Goal: Task Accomplishment & Management: Manage account settings

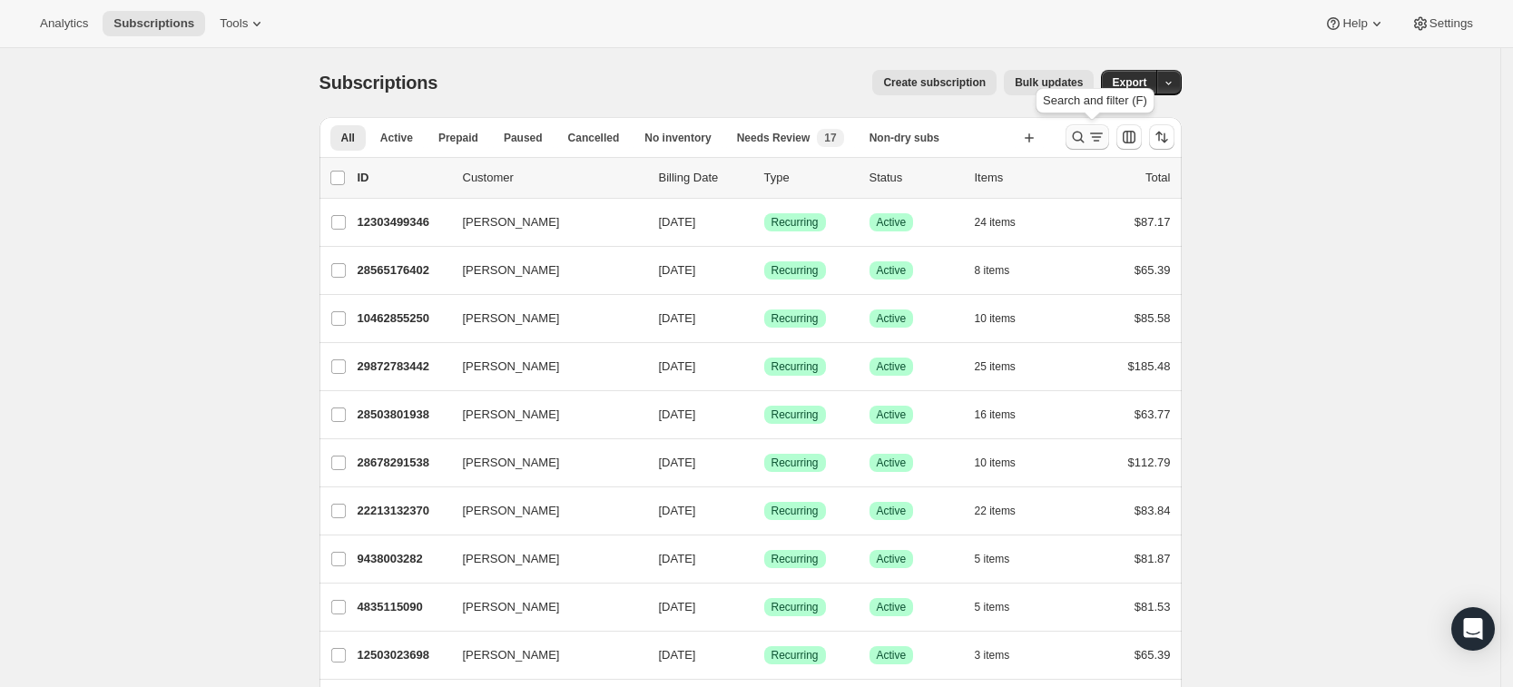
click at [1086, 136] on icon "Search and filter results" at bounding box center [1078, 137] width 18 height 18
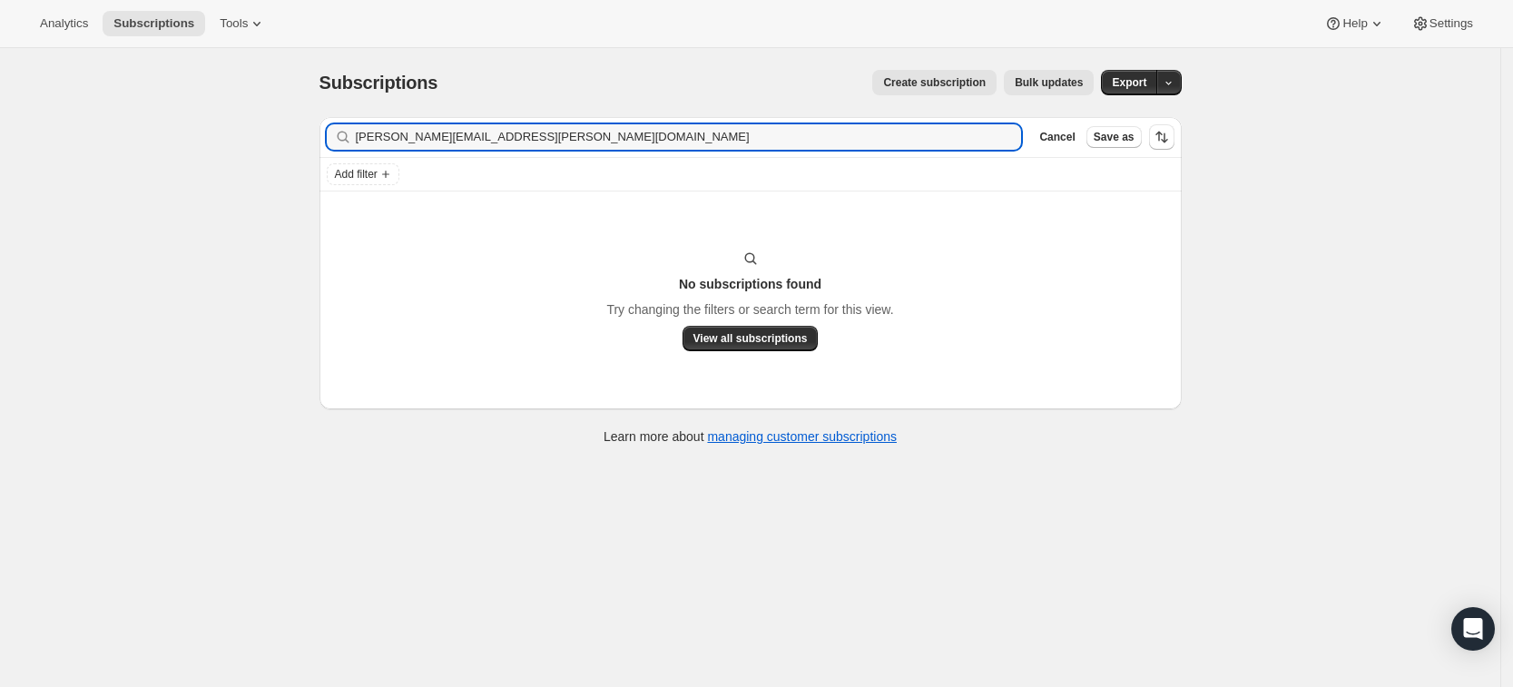
drag, startPoint x: 536, startPoint y: 142, endPoint x: 319, endPoint y: 133, distance: 217.1
click at [319, 133] on div "Filter subscribers [PERSON_NAME][EMAIL_ADDRESS][PERSON_NAME][DOMAIN_NAME] Clear…" at bounding box center [743, 283] width 877 height 361
type input "[PERSON_NAME][EMAIL_ADDRESS][PERSON_NAME][DOMAIN_NAME]"
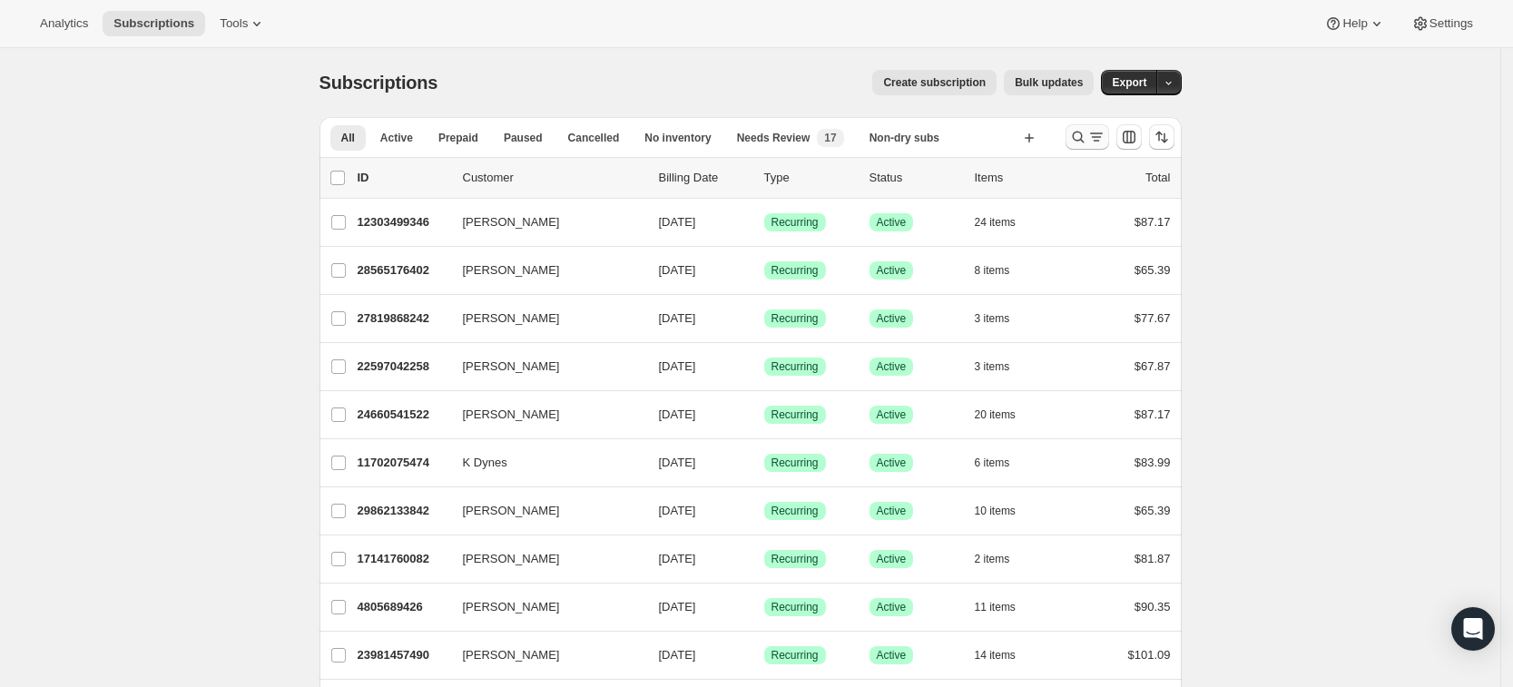
click at [1083, 139] on icon "Search and filter results" at bounding box center [1078, 137] width 18 height 18
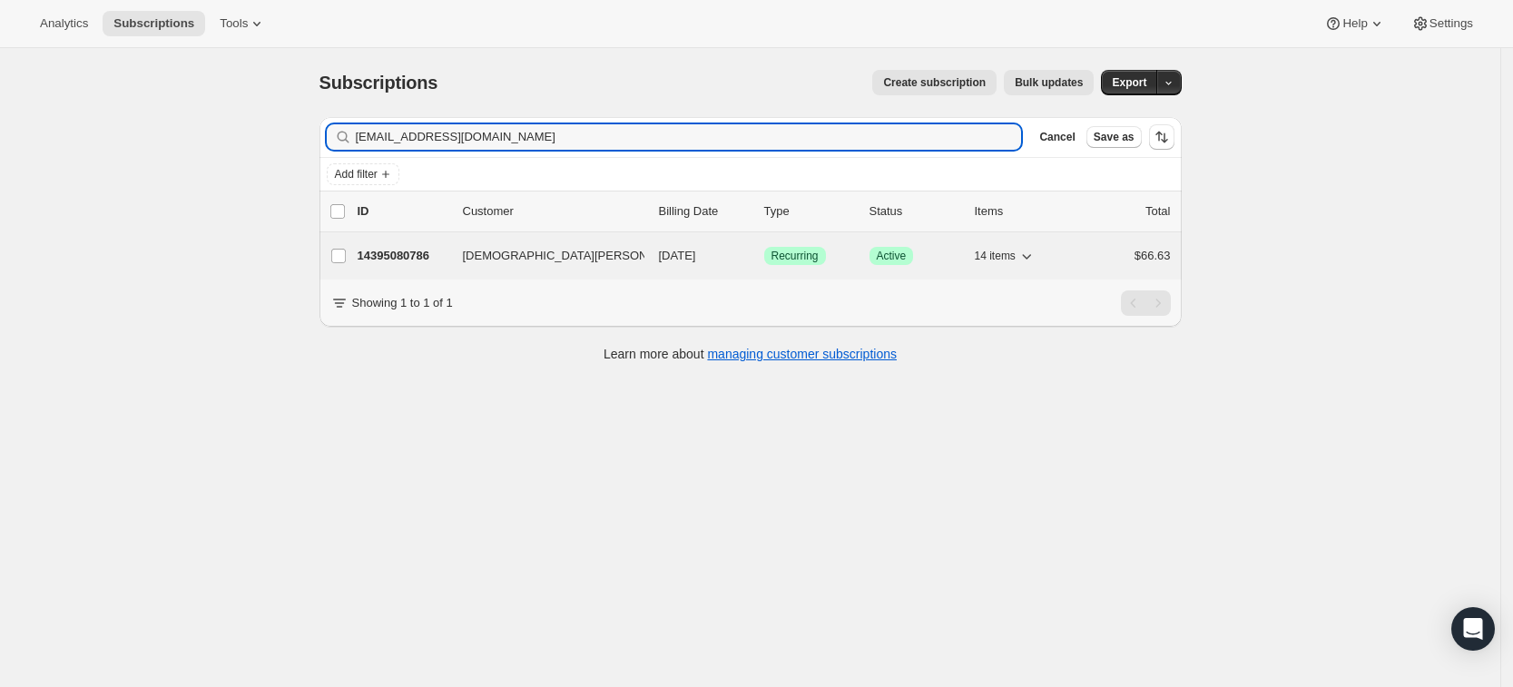
type input "priscylaplascencia@gmail.com"
click at [379, 255] on p "14395080786" at bounding box center [403, 256] width 91 height 18
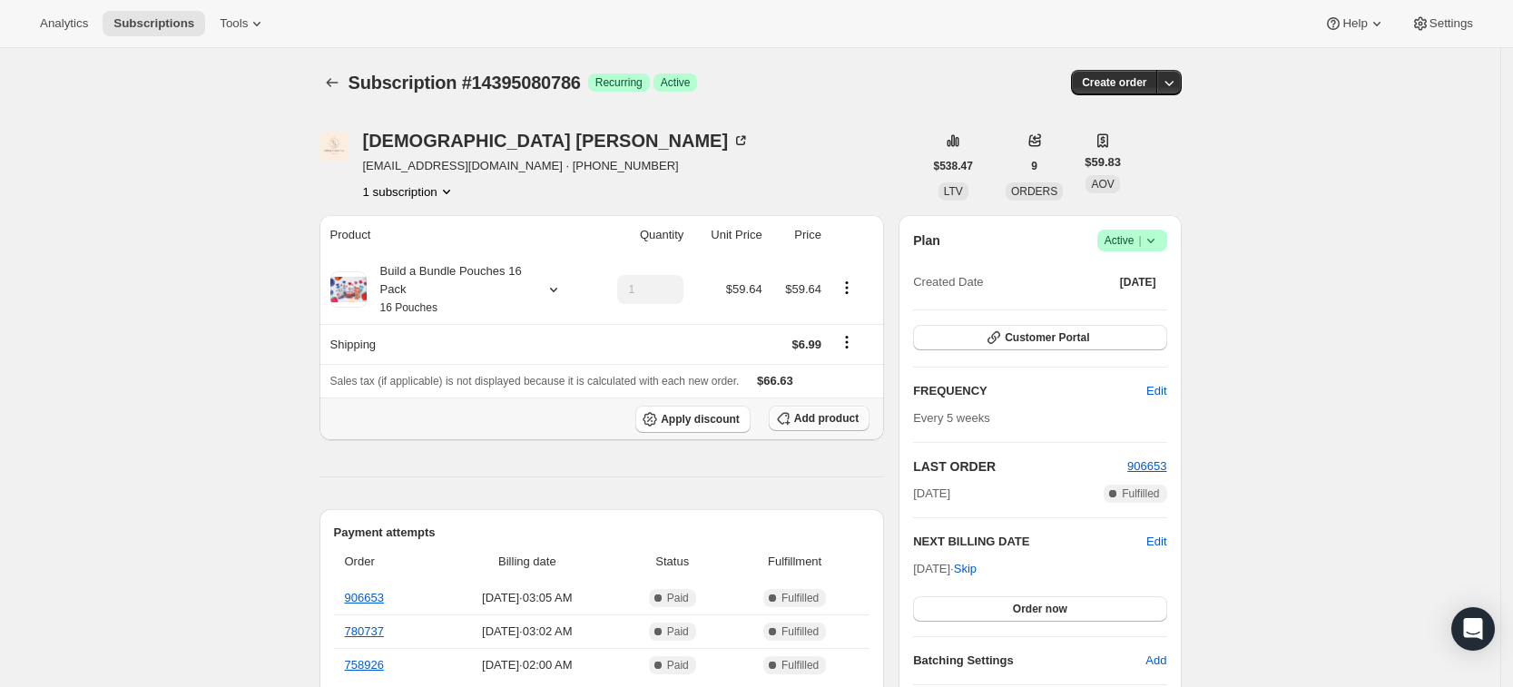
click at [812, 423] on span "Add product" at bounding box center [826, 418] width 64 height 15
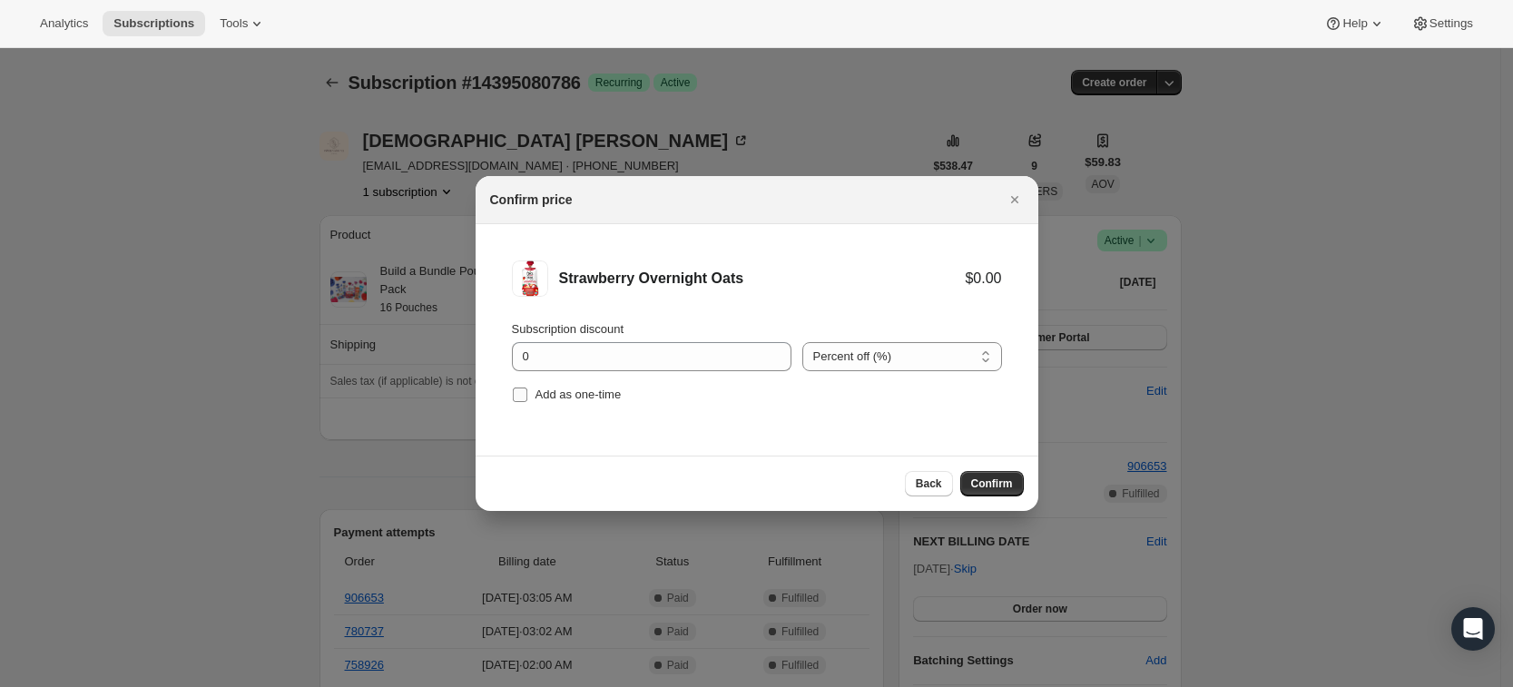
click at [566, 395] on span "Add as one-time" at bounding box center [579, 395] width 86 height 14
click at [527, 395] on input "Add as one-time" at bounding box center [520, 395] width 15 height 15
checkbox input "true"
click at [978, 477] on span "Confirm" at bounding box center [992, 484] width 42 height 15
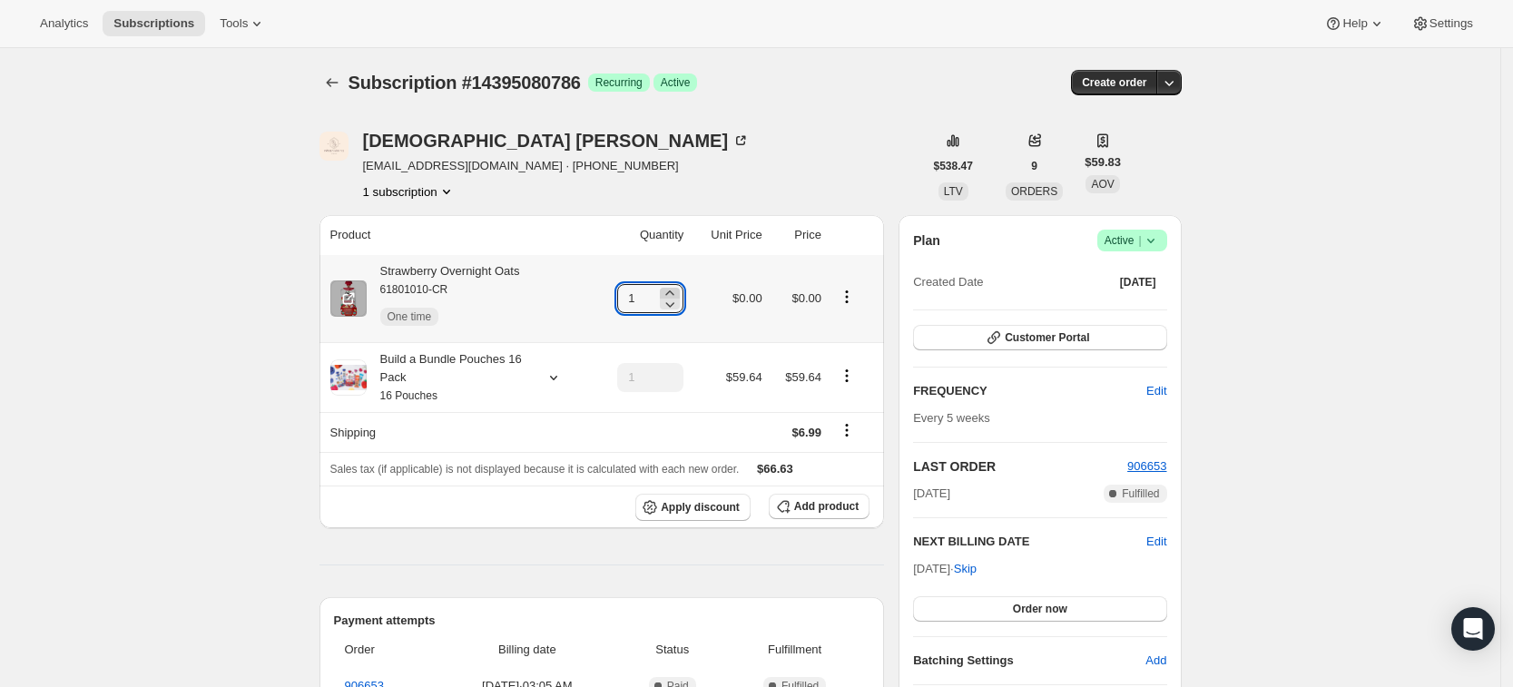
click at [674, 290] on icon at bounding box center [670, 292] width 8 height 5
type input "3"
click at [332, 83] on icon "Subscriptions" at bounding box center [332, 82] width 12 height 9
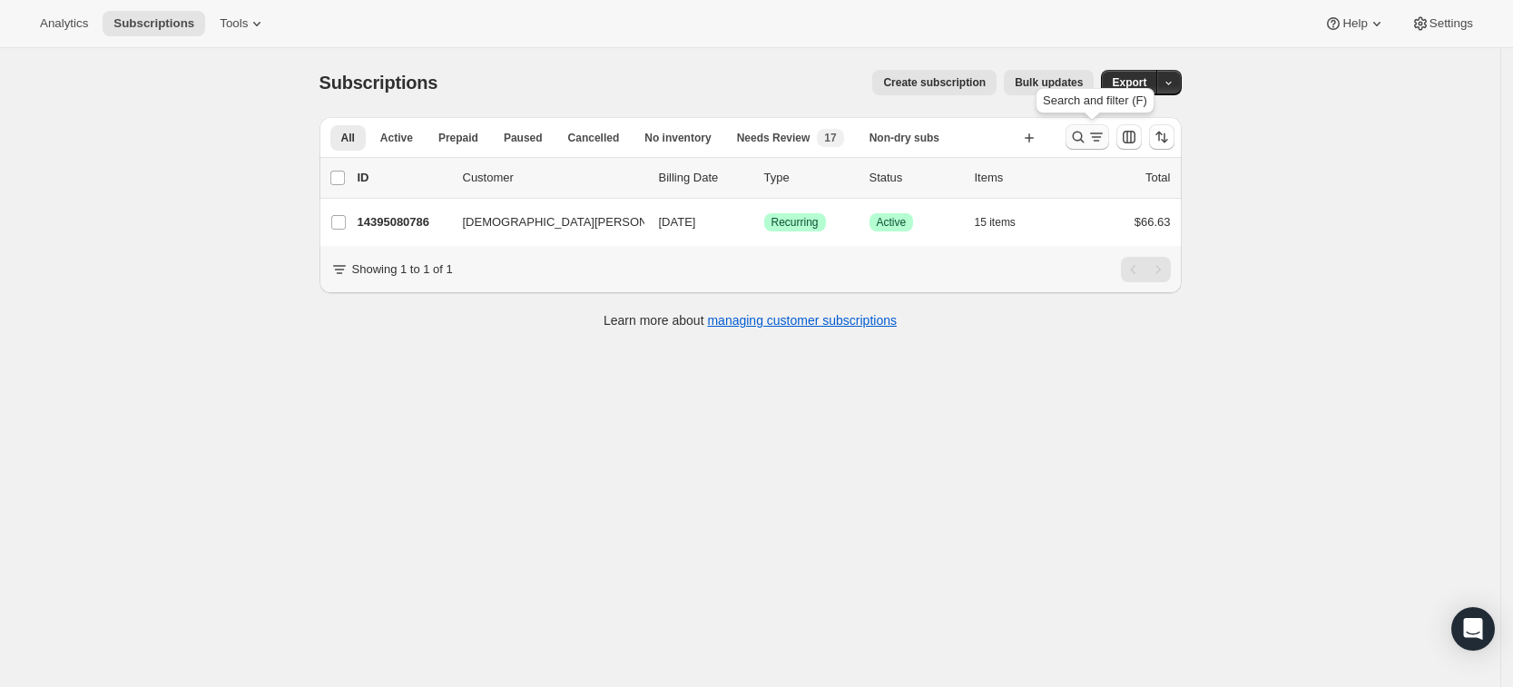
click at [1084, 138] on icon "Search and filter results" at bounding box center [1078, 137] width 18 height 18
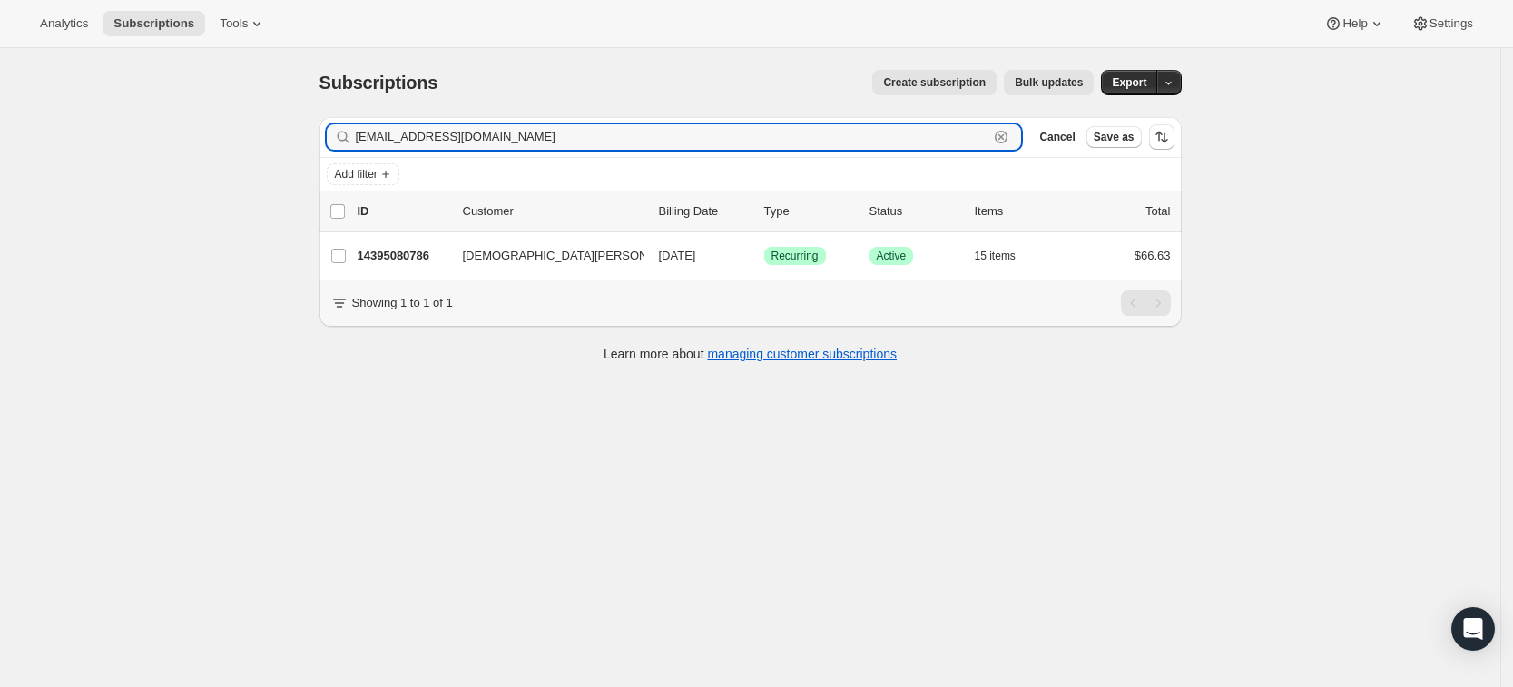
click at [1010, 135] on icon "button" at bounding box center [1001, 137] width 18 height 18
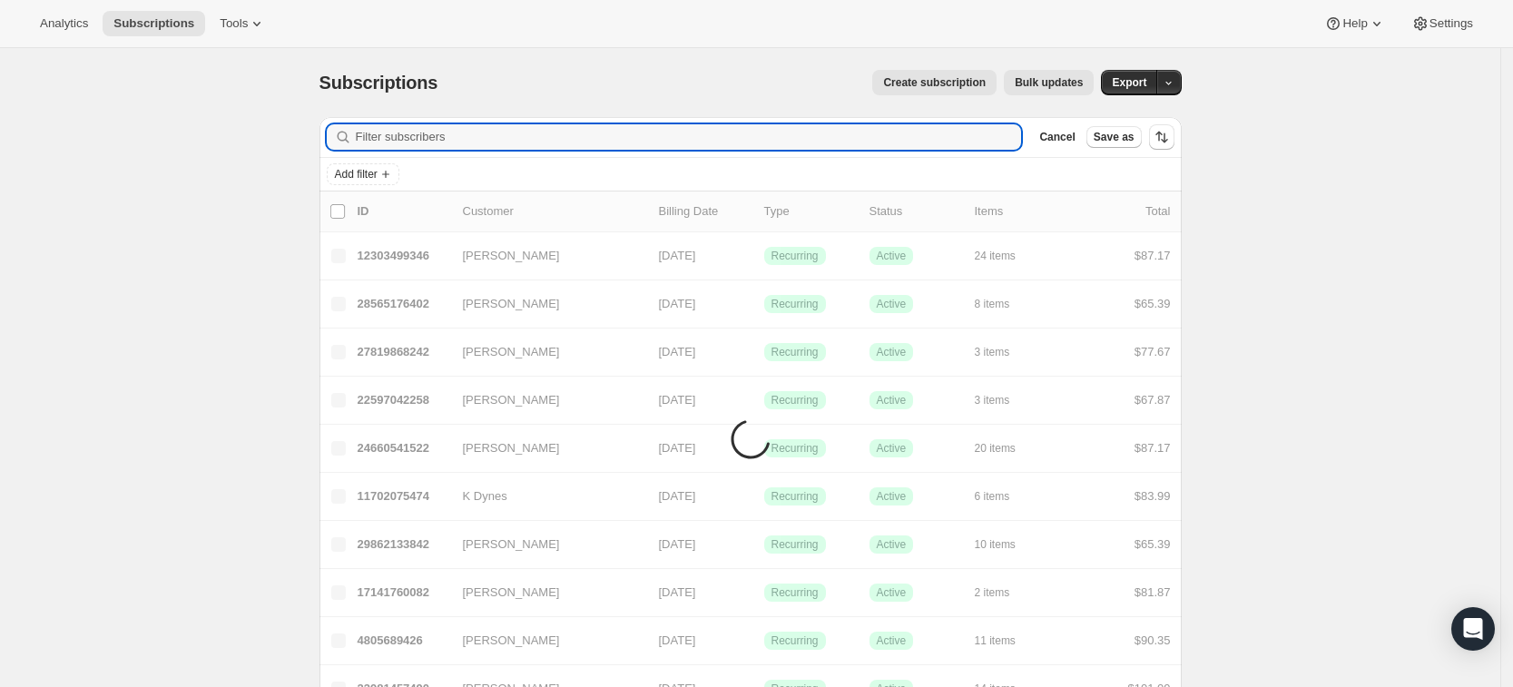
paste input "mary.w.newall@gmail.com"
type input "mary.w.newall@gmail.com"
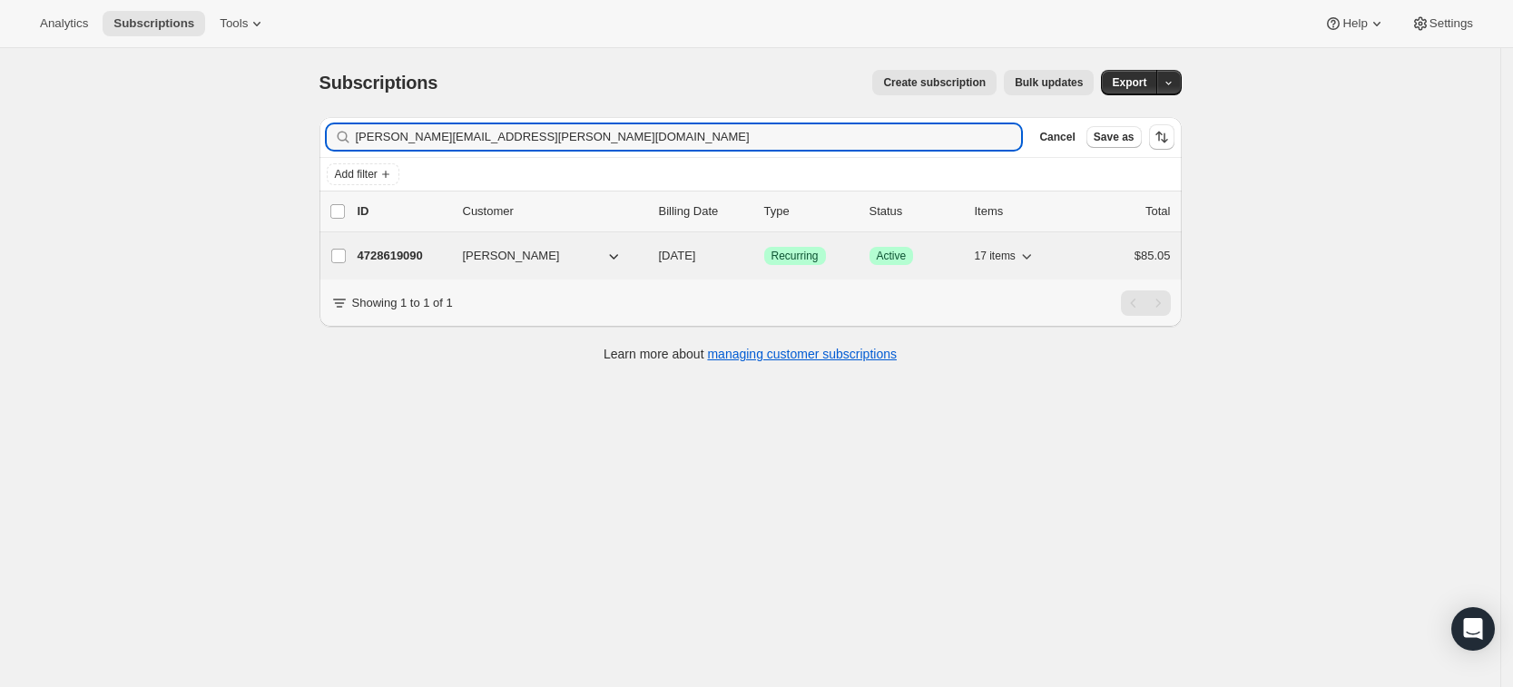
click at [405, 265] on div "4728619090 Mary Newall 11/09/2025 Success Recurring Success Active 17 items $85…" at bounding box center [764, 255] width 813 height 25
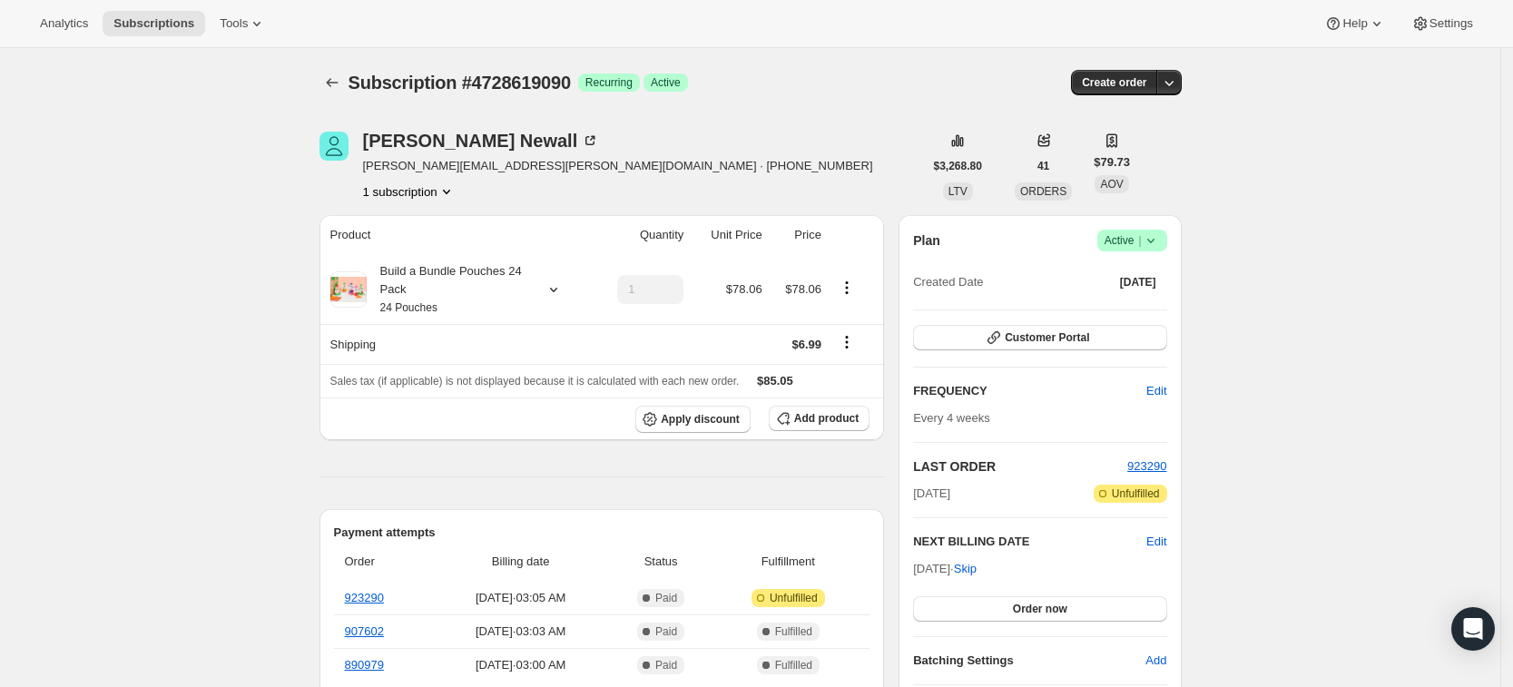
click at [1153, 242] on icon at bounding box center [1151, 240] width 18 height 18
click at [1146, 313] on span "Cancel subscription" at bounding box center [1139, 307] width 103 height 14
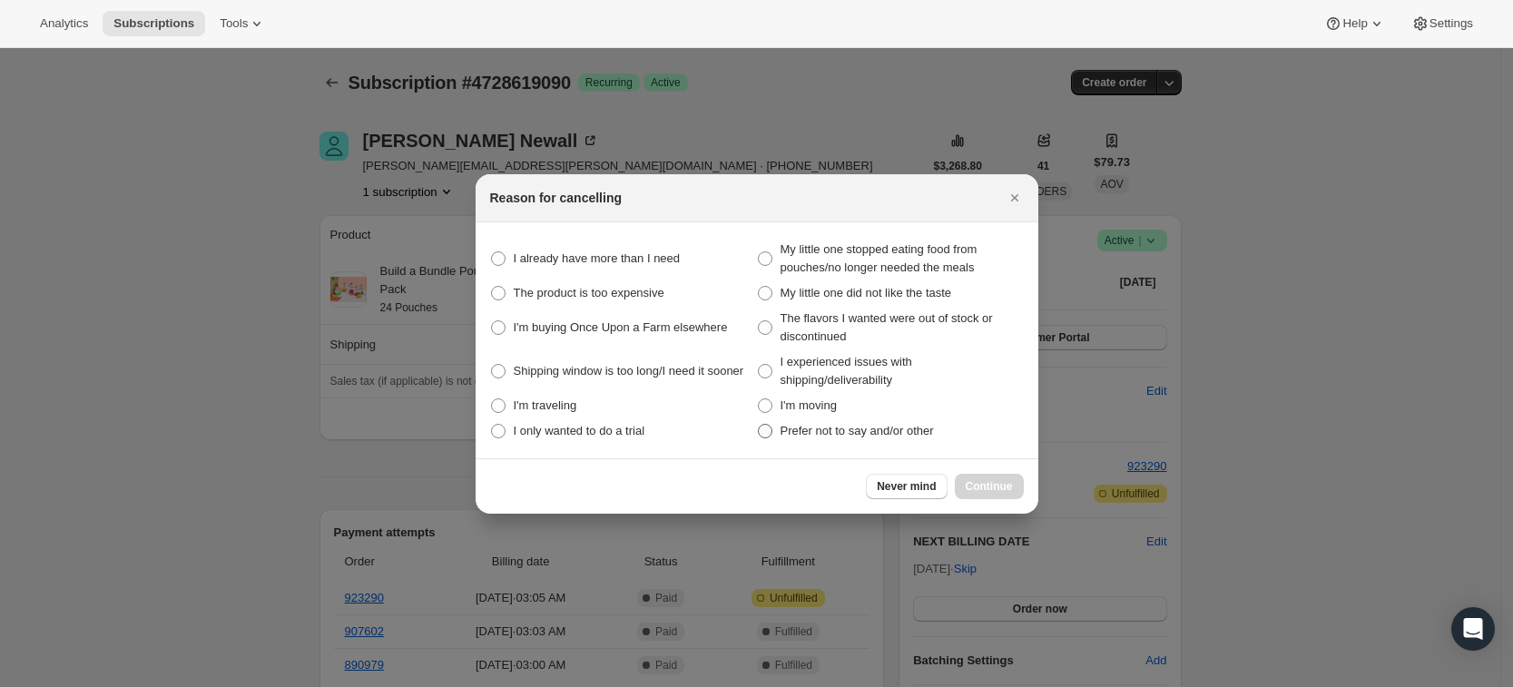
click at [856, 418] on label "Prefer not to say and/or other" at bounding box center [890, 430] width 267 height 25
click at [759, 424] on other "Prefer not to say and/or other" at bounding box center [758, 424] width 1 height 1
radio other "true"
click at [996, 477] on button "Continue" at bounding box center [989, 486] width 69 height 25
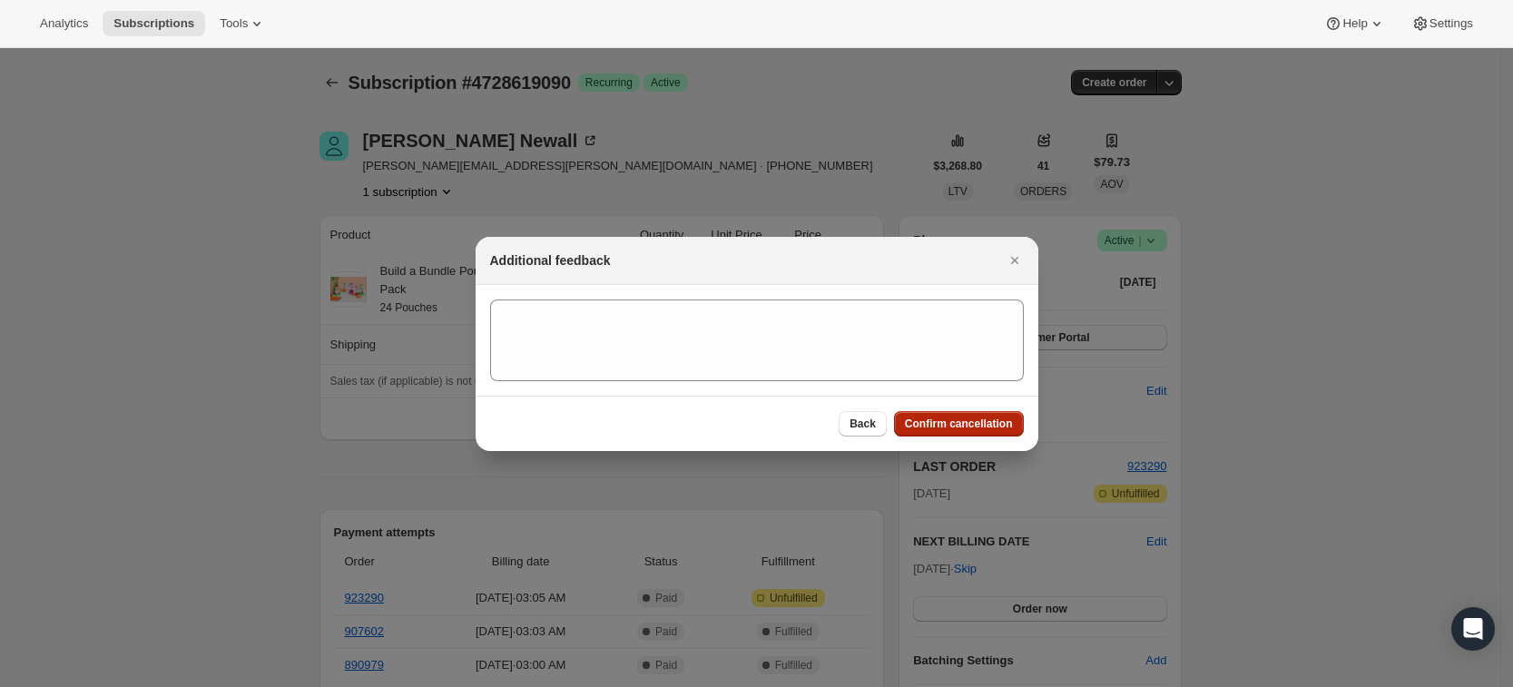
click at [961, 413] on button "Confirm cancellation" at bounding box center [959, 423] width 130 height 25
